Goal: Transaction & Acquisition: Purchase product/service

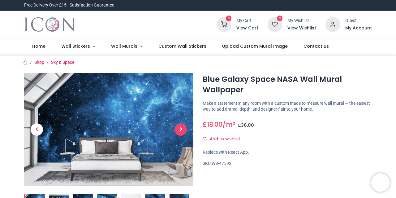
click at [184, 131] on span "Next" at bounding box center [180, 129] width 12 height 12
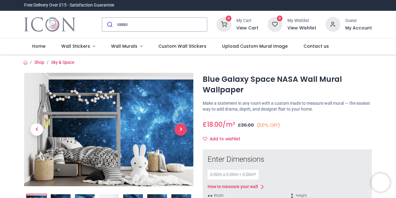
click at [175, 131] on span "Next" at bounding box center [180, 129] width 12 height 12
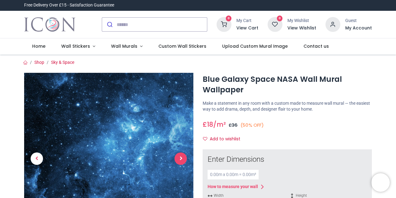
click at [177, 159] on span "Next" at bounding box center [180, 158] width 12 height 12
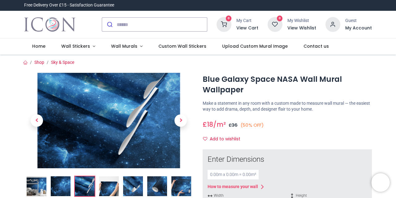
click at [133, 185] on img at bounding box center [133, 186] width 20 height 20
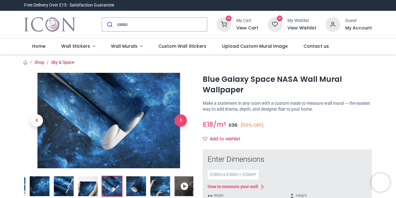
click at [183, 120] on span "Next" at bounding box center [180, 120] width 12 height 12
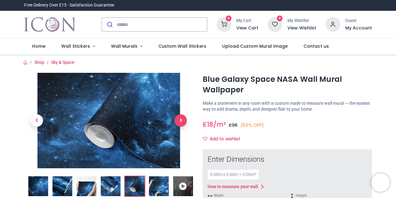
click at [183, 120] on span "Next" at bounding box center [180, 120] width 12 height 12
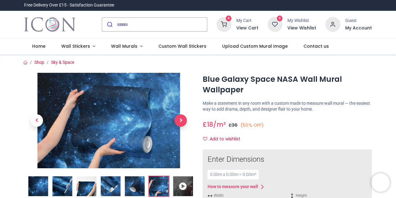
click at [183, 120] on span "Next" at bounding box center [180, 120] width 12 height 12
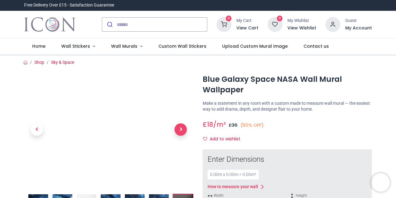
click at [183, 120] on link at bounding box center [180, 129] width 25 height 79
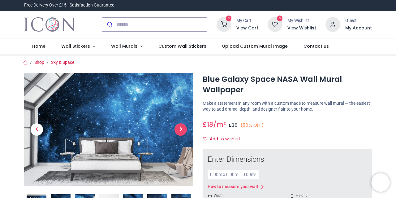
click at [183, 120] on link at bounding box center [180, 129] width 25 height 79
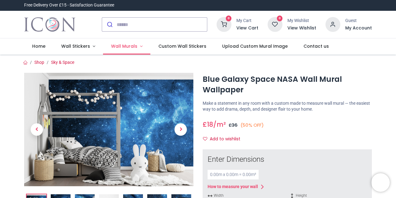
click at [121, 46] on span "Wall Murals" at bounding box center [124, 46] width 26 height 6
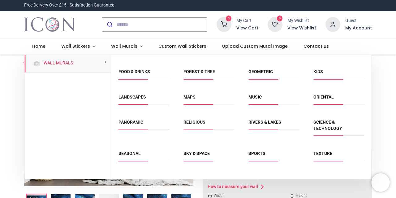
scroll to position [44, 0]
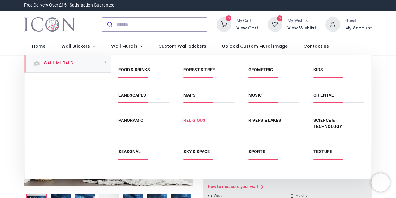
click at [198, 122] on link "Religious" at bounding box center [194, 120] width 22 height 5
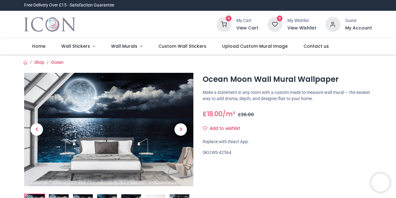
click at [79, 108] on img at bounding box center [108, 129] width 169 height 113
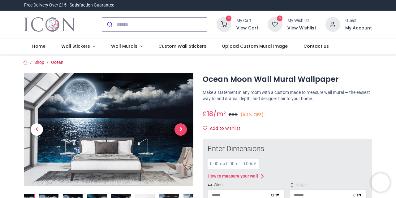
click at [178, 127] on span "Next" at bounding box center [180, 129] width 12 height 12
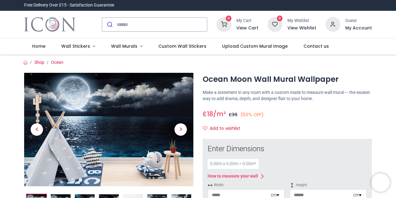
click at [58, 118] on img at bounding box center [108, 129] width 169 height 113
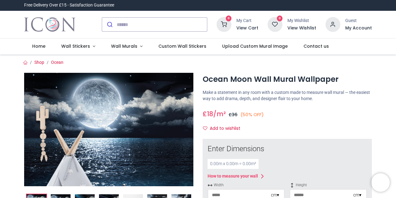
click at [82, 106] on img at bounding box center [108, 129] width 169 height 113
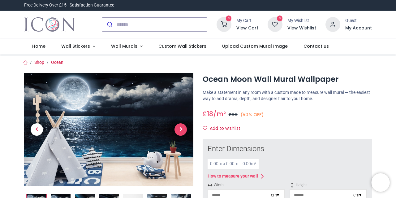
click at [183, 131] on span "Next" at bounding box center [180, 129] width 12 height 12
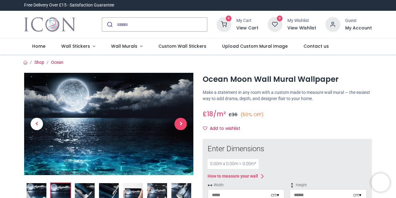
click at [183, 131] on link at bounding box center [180, 123] width 25 height 71
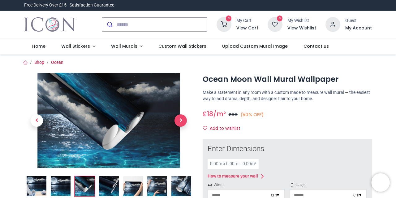
click at [183, 131] on link at bounding box center [180, 120] width 25 height 67
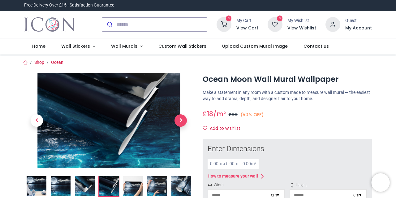
click at [183, 131] on link at bounding box center [180, 120] width 25 height 67
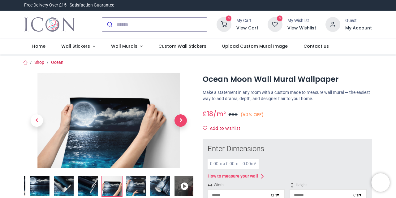
click at [183, 131] on link at bounding box center [180, 120] width 25 height 67
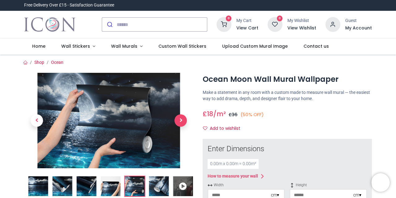
click at [183, 131] on link at bounding box center [180, 120] width 25 height 67
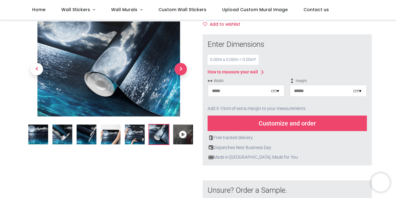
scroll to position [71, 0]
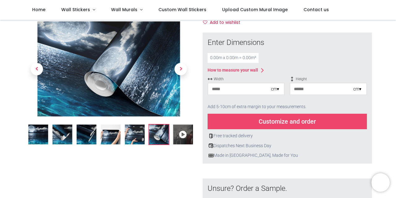
click at [237, 94] on input "number" at bounding box center [239, 88] width 63 height 11
type input "*"
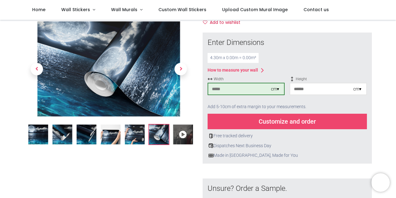
type input "***"
click at [310, 92] on input "number" at bounding box center [321, 88] width 63 height 11
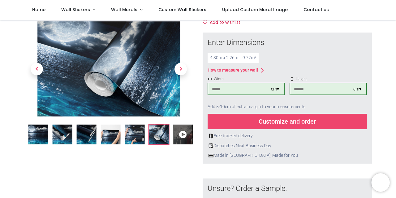
type input "***"
click at [289, 123] on div "Customize and order" at bounding box center [287, 121] width 159 height 15
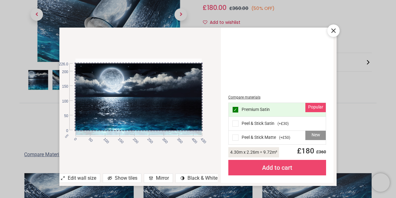
drag, startPoint x: 182, startPoint y: 92, endPoint x: 185, endPoint y: 107, distance: 15.1
click at [185, 107] on div at bounding box center [138, 101] width 127 height 76
click at [128, 178] on div "Show tiles" at bounding box center [122, 177] width 39 height 9
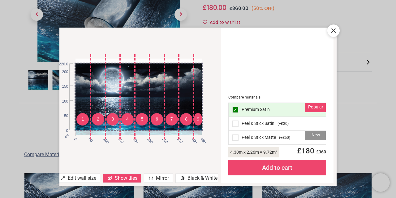
click at [128, 178] on div "Show tiles" at bounding box center [122, 177] width 39 height 9
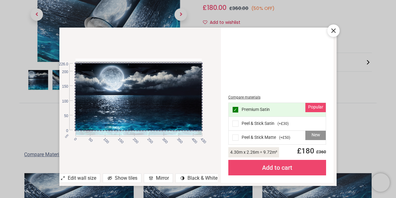
drag, startPoint x: 172, startPoint y: 101, endPoint x: 198, endPoint y: 100, distance: 25.7
click at [198, 100] on div at bounding box center [138, 99] width 127 height 76
click at [331, 36] on div at bounding box center [333, 30] width 12 height 12
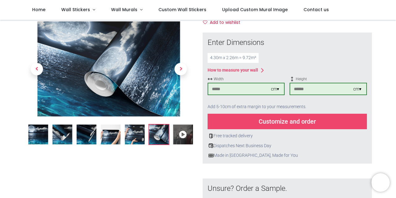
click at [32, 133] on img at bounding box center [38, 135] width 20 height 20
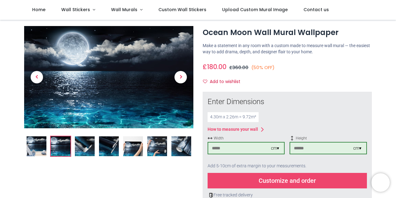
scroll to position [0, 0]
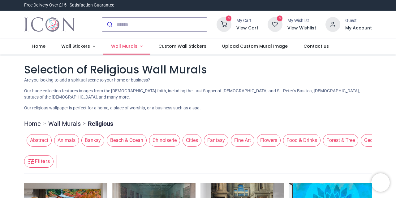
click at [127, 45] on span "Wall Murals" at bounding box center [124, 46] width 26 height 6
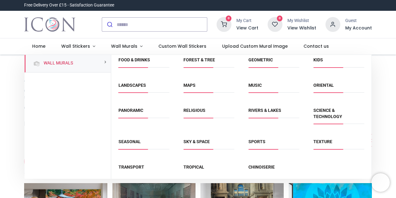
scroll to position [63, 0]
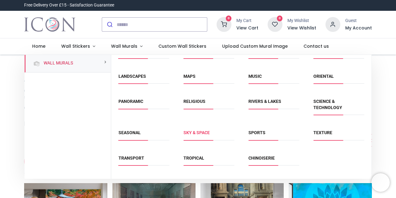
click at [188, 131] on link "Sky & Space" at bounding box center [196, 132] width 26 height 5
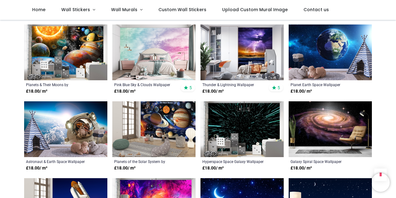
scroll to position [350, 0]
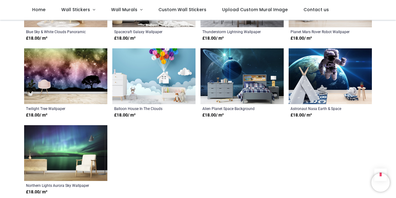
scroll to position [1100, 0]
